Goal: Task Accomplishment & Management: Use online tool/utility

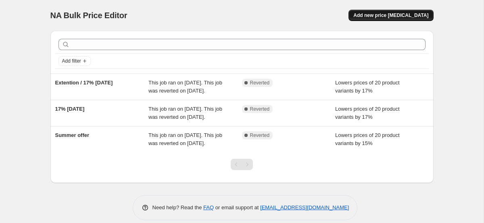
click at [398, 15] on span "Add new price [MEDICAL_DATA]" at bounding box center [391, 15] width 75 height 6
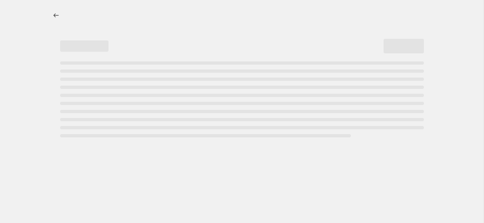
select select "percentage"
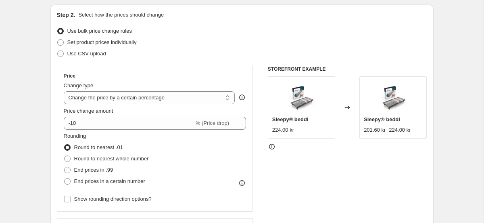
scroll to position [85, 0]
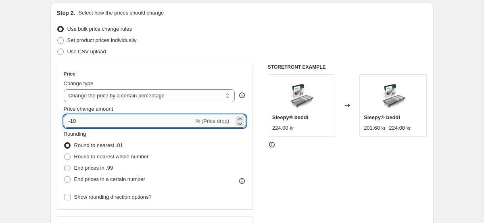
click at [159, 117] on input "-10" at bounding box center [129, 121] width 130 height 13
type input "-1"
type input "-20"
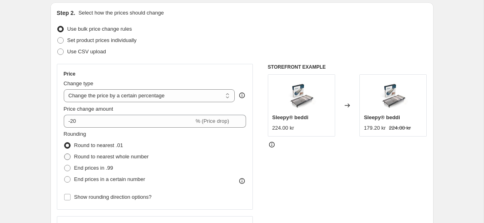
click at [71, 155] on span at bounding box center [67, 156] width 7 height 7
click at [65, 154] on input "Round to nearest whole number" at bounding box center [64, 153] width 0 height 0
radio input "true"
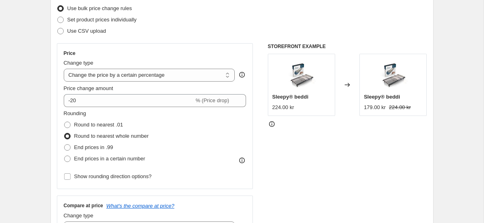
scroll to position [105, 0]
click at [67, 126] on span at bounding box center [67, 125] width 6 height 6
click at [65, 122] on input "Round to nearest .01" at bounding box center [64, 122] width 0 height 0
radio input "true"
click at [65, 136] on span at bounding box center [67, 136] width 6 height 6
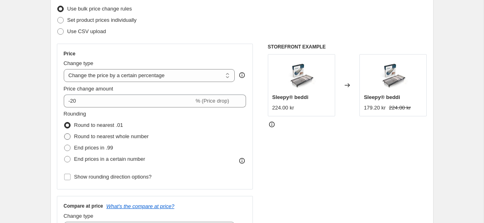
click at [65, 134] on input "Round to nearest whole number" at bounding box center [64, 133] width 0 height 0
radio input "true"
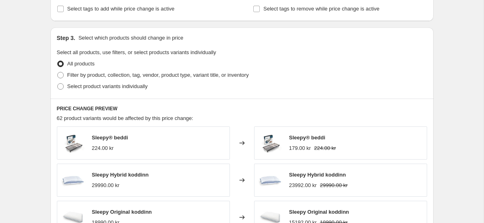
scroll to position [356, 0]
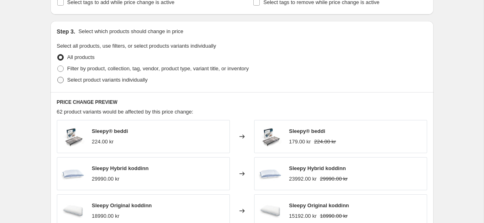
click at [57, 76] on span at bounding box center [60, 79] width 7 height 7
click at [57, 77] on input "Select product variants individually" at bounding box center [57, 77] width 0 height 0
radio input "true"
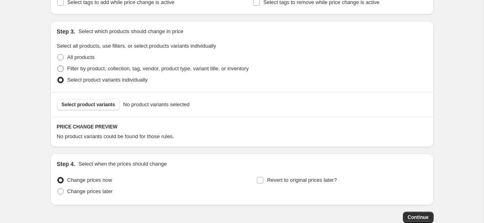
click at [60, 70] on span at bounding box center [60, 68] width 6 height 6
click at [58, 66] on input "Filter by product, collection, tag, vendor, product type, variant title, or inv…" at bounding box center [57, 65] width 0 height 0
radio input "true"
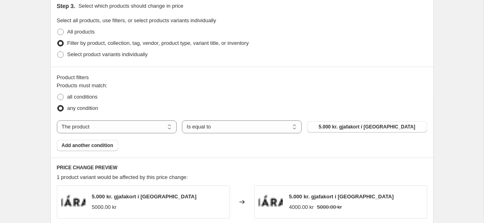
scroll to position [381, 0]
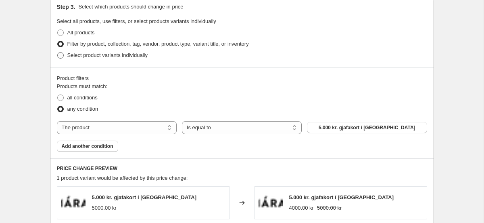
click at [62, 57] on span at bounding box center [60, 55] width 6 height 6
click at [58, 52] on input "Select product variants individually" at bounding box center [57, 52] width 0 height 0
radio input "true"
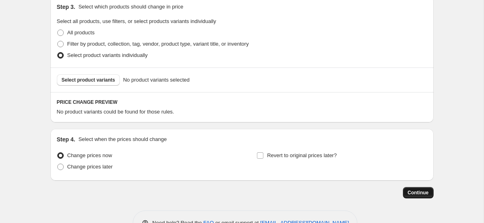
click at [415, 193] on span "Continue" at bounding box center [418, 192] width 21 height 6
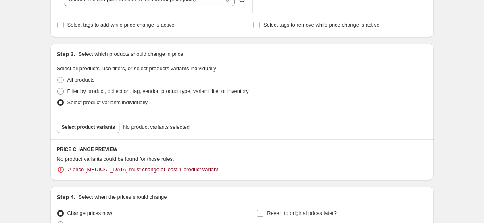
scroll to position [379, 0]
click at [76, 126] on span "Select product variants" at bounding box center [89, 127] width 54 height 6
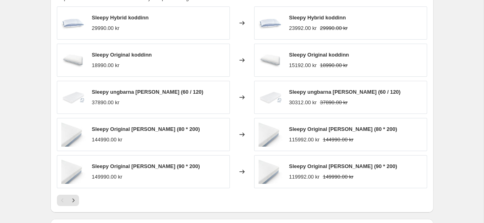
scroll to position [497, 0]
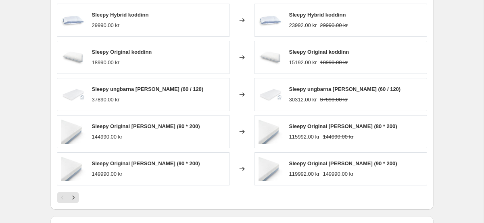
click at [79, 198] on div at bounding box center [242, 197] width 371 height 11
click at [78, 198] on button "Next" at bounding box center [73, 197] width 11 height 11
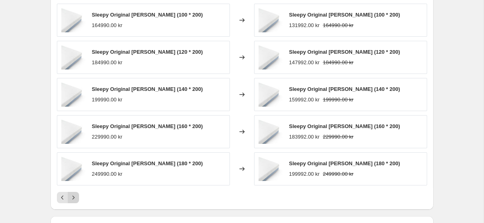
click at [78, 198] on button "Next" at bounding box center [73, 197] width 11 height 11
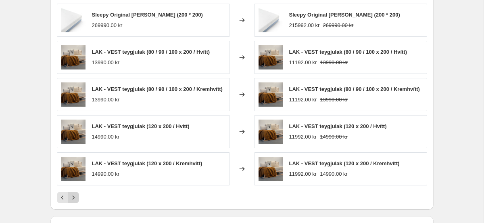
click at [78, 198] on button "Next" at bounding box center [73, 197] width 11 height 11
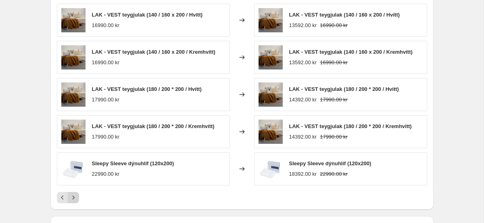
click at [78, 198] on button "Next" at bounding box center [73, 197] width 11 height 11
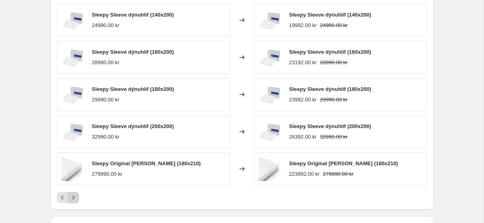
click at [78, 198] on button "Next" at bounding box center [73, 197] width 11 height 11
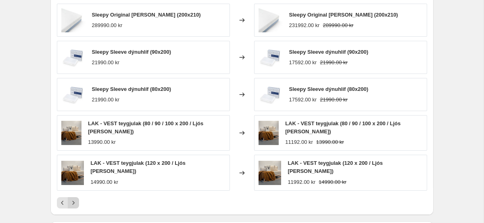
click at [78, 198] on button "Next" at bounding box center [73, 202] width 11 height 11
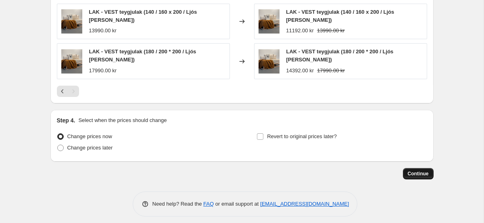
click at [417, 170] on span "Continue" at bounding box center [418, 173] width 21 height 6
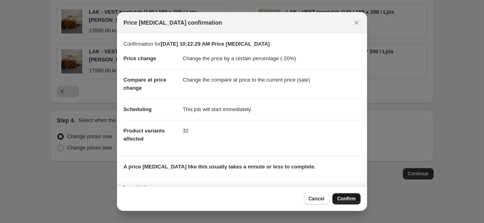
click at [342, 198] on span "Confirm" at bounding box center [347, 198] width 19 height 6
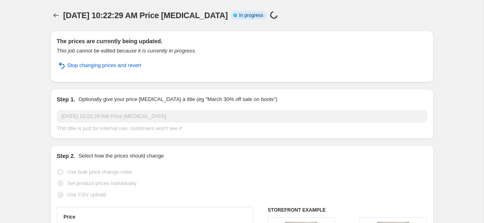
select select "percentage"
